Goal: Information Seeking & Learning: Learn about a topic

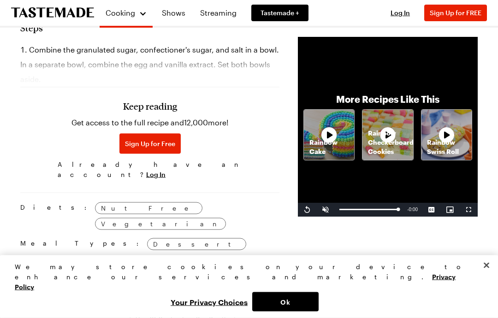
scroll to position [526, 0]
click at [165, 170] on span "Log In" at bounding box center [155, 174] width 19 height 9
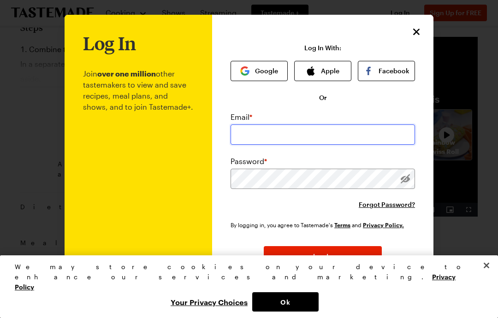
click at [284, 136] on input "email" at bounding box center [322, 134] width 184 height 20
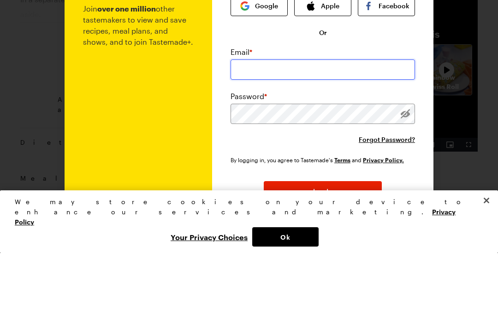
type input "[EMAIL_ADDRESS][DOMAIN_NAME]"
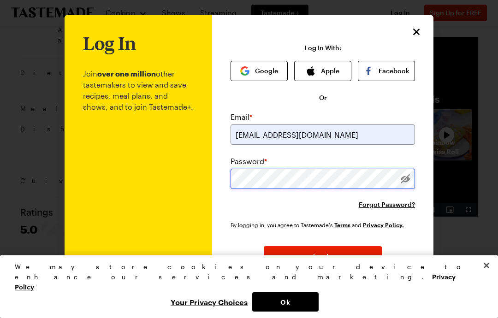
scroll to position [652, 0]
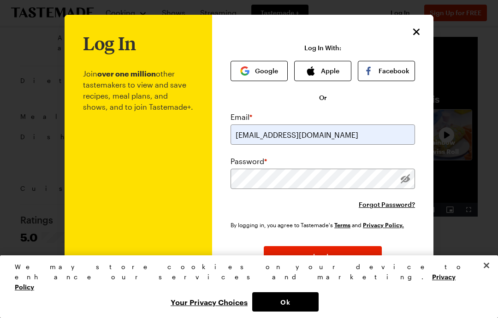
click at [327, 74] on button "Apple" at bounding box center [322, 71] width 57 height 20
click at [327, 72] on button "Apple" at bounding box center [322, 71] width 57 height 20
click at [319, 70] on button "Apple" at bounding box center [322, 71] width 57 height 20
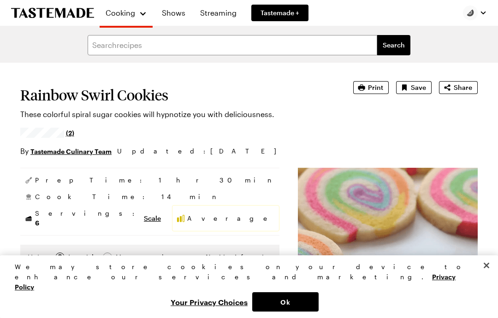
type textarea "x"
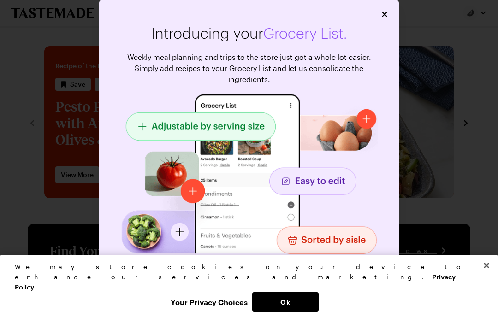
click at [383, 10] on icon "Close" at bounding box center [384, 14] width 9 height 9
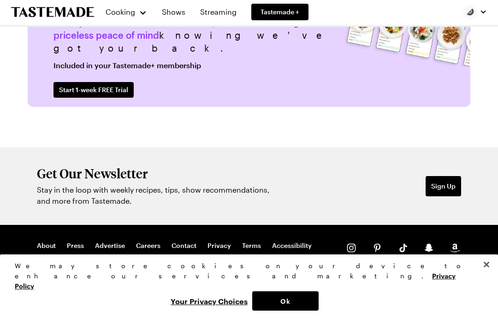
scroll to position [2131, 0]
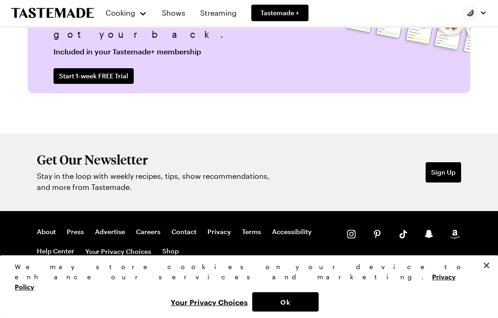
click at [491, 276] on button "Close" at bounding box center [486, 265] width 20 height 20
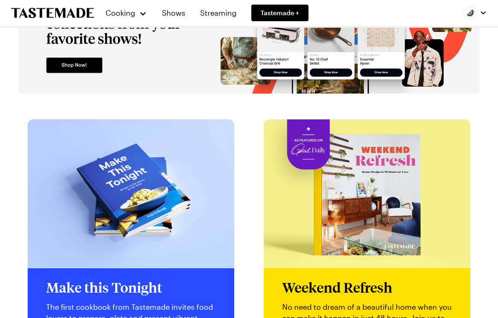
scroll to position [1601, 0]
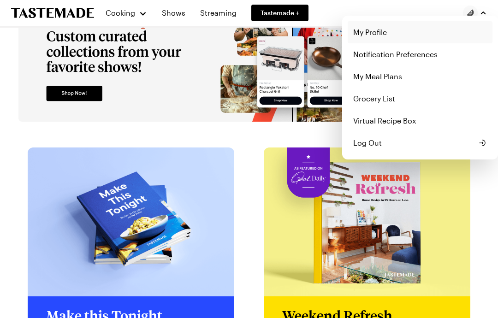
click at [394, 30] on link "My Profile" at bounding box center [420, 32] width 145 height 22
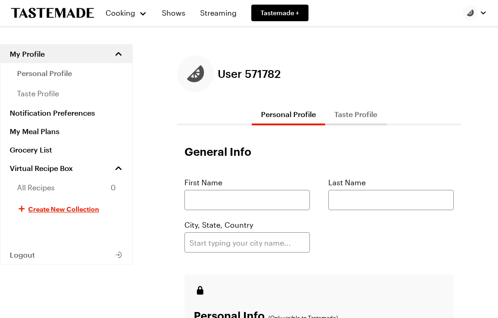
click at [176, 16] on link "Shows" at bounding box center [173, 13] width 35 height 26
click at [133, 13] on span "Cooking" at bounding box center [120, 12] width 30 height 9
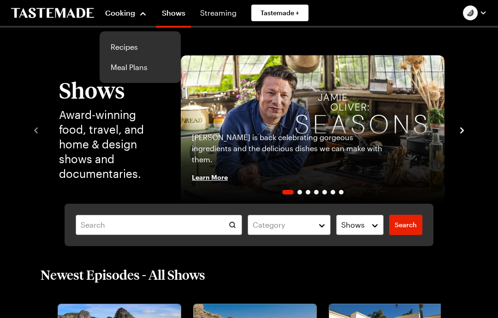
click at [130, 47] on link "Recipes" at bounding box center [140, 47] width 70 height 20
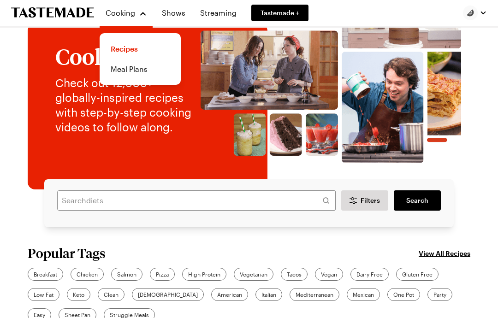
scroll to position [96, 0]
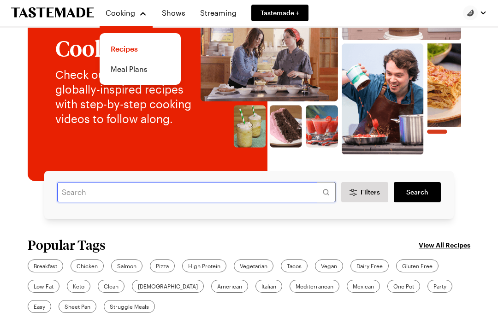
click at [166, 188] on input "text" at bounding box center [196, 192] width 278 height 20
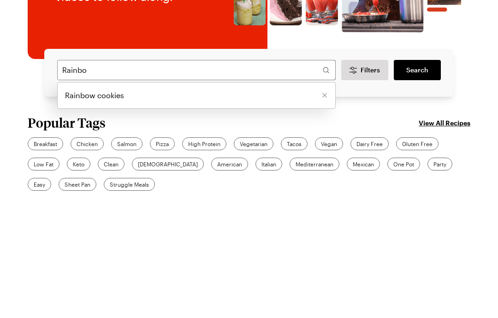
click at [121, 212] on span "Rainbow cookies" at bounding box center [94, 217] width 59 height 11
type input "Rainbow cookies"
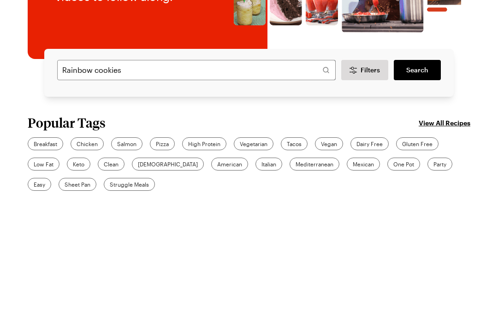
scroll to position [218, 0]
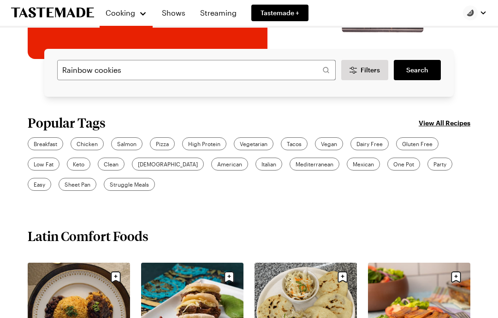
click at [417, 71] on span "Search" at bounding box center [417, 69] width 22 height 9
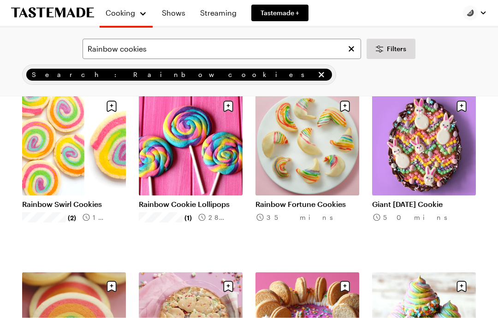
scroll to position [107, 0]
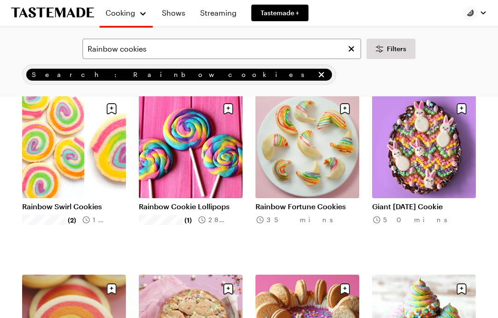
click at [82, 202] on link "Rainbow Swirl Cookies" at bounding box center [74, 206] width 104 height 9
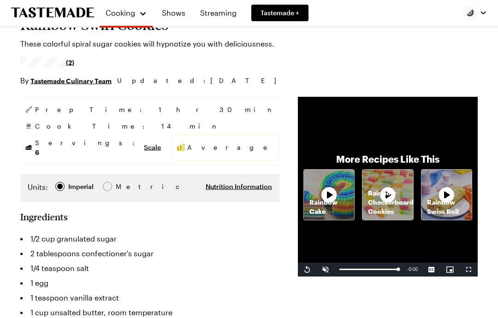
scroll to position [112, 0]
type textarea "x"
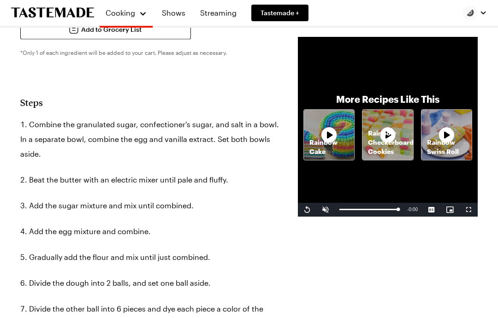
scroll to position [450, 0]
